Goal: Information Seeking & Learning: Learn about a topic

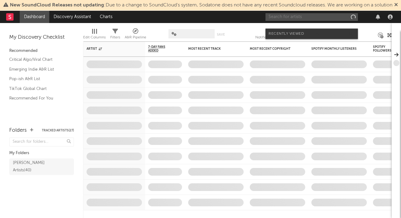
click at [323, 21] on input "text" at bounding box center [311, 17] width 92 height 8
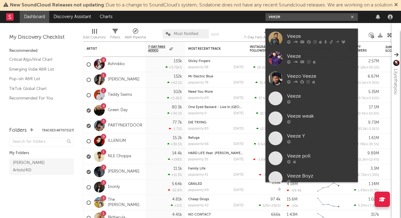
type input "veeze"
click at [276, 39] on div at bounding box center [275, 39] width 14 height 14
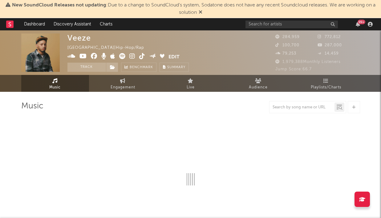
select select "6m"
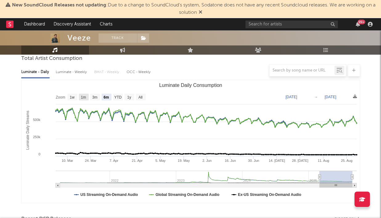
scroll to position [60, 0]
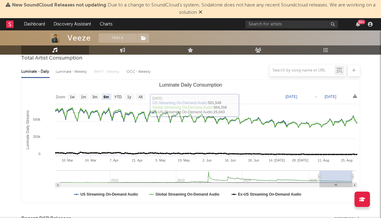
click at [64, 67] on div at bounding box center [190, 70] width 338 height 12
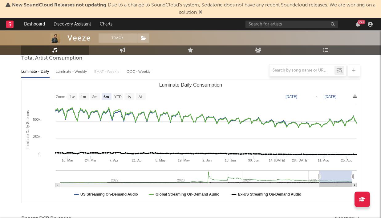
click at [64, 71] on div at bounding box center [190, 70] width 338 height 12
click at [62, 71] on div at bounding box center [190, 70] width 338 height 12
click at [75, 71] on div at bounding box center [190, 70] width 338 height 12
click at [90, 71] on div at bounding box center [190, 70] width 338 height 12
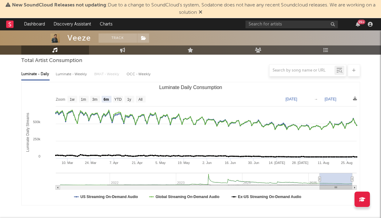
scroll to position [54, 0]
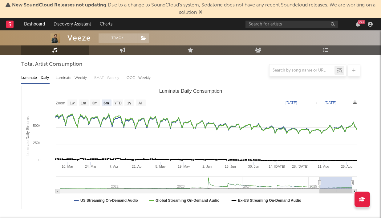
click at [79, 77] on div "Luminate - Weekly" at bounding box center [72, 78] width 32 height 10
select select "6m"
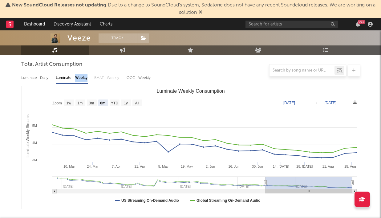
click at [79, 77] on div "Luminate - Weekly" at bounding box center [72, 78] width 32 height 10
